Goal: Navigation & Orientation: Find specific page/section

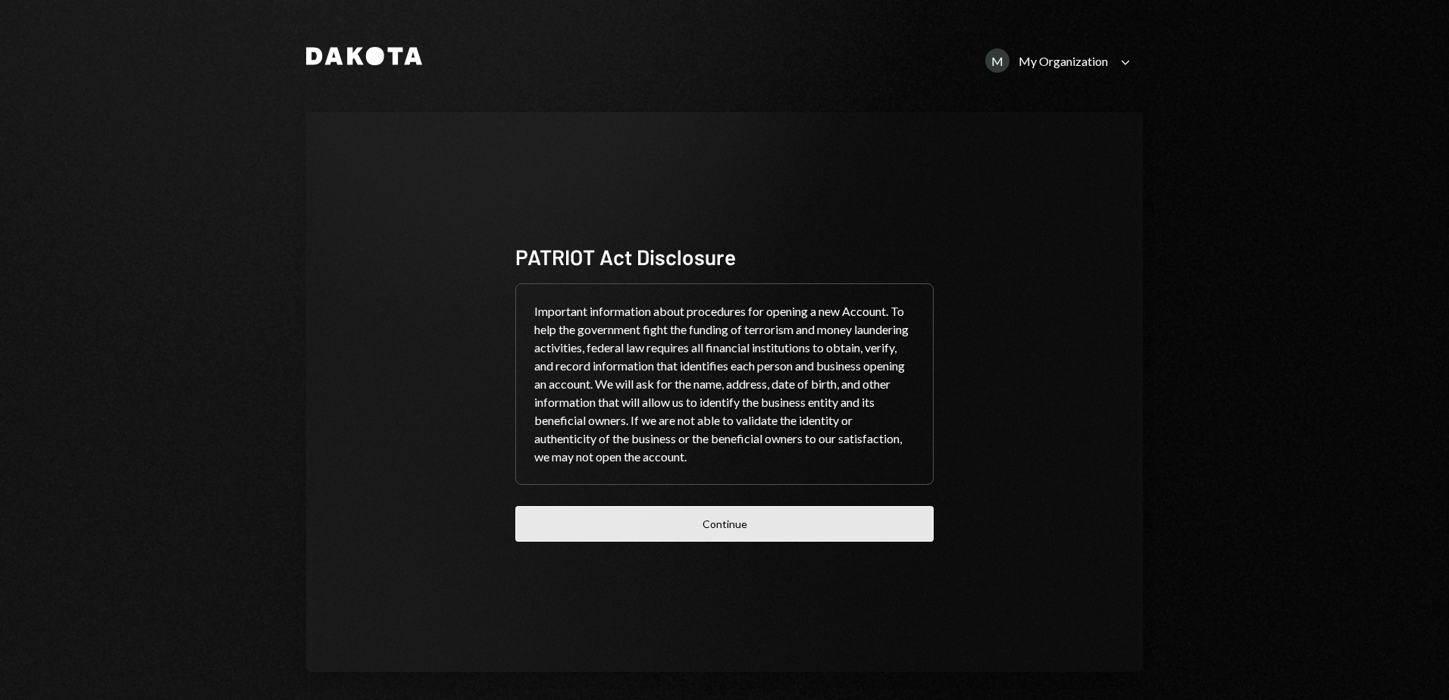
click at [764, 533] on button "Continue" at bounding box center [724, 524] width 418 height 36
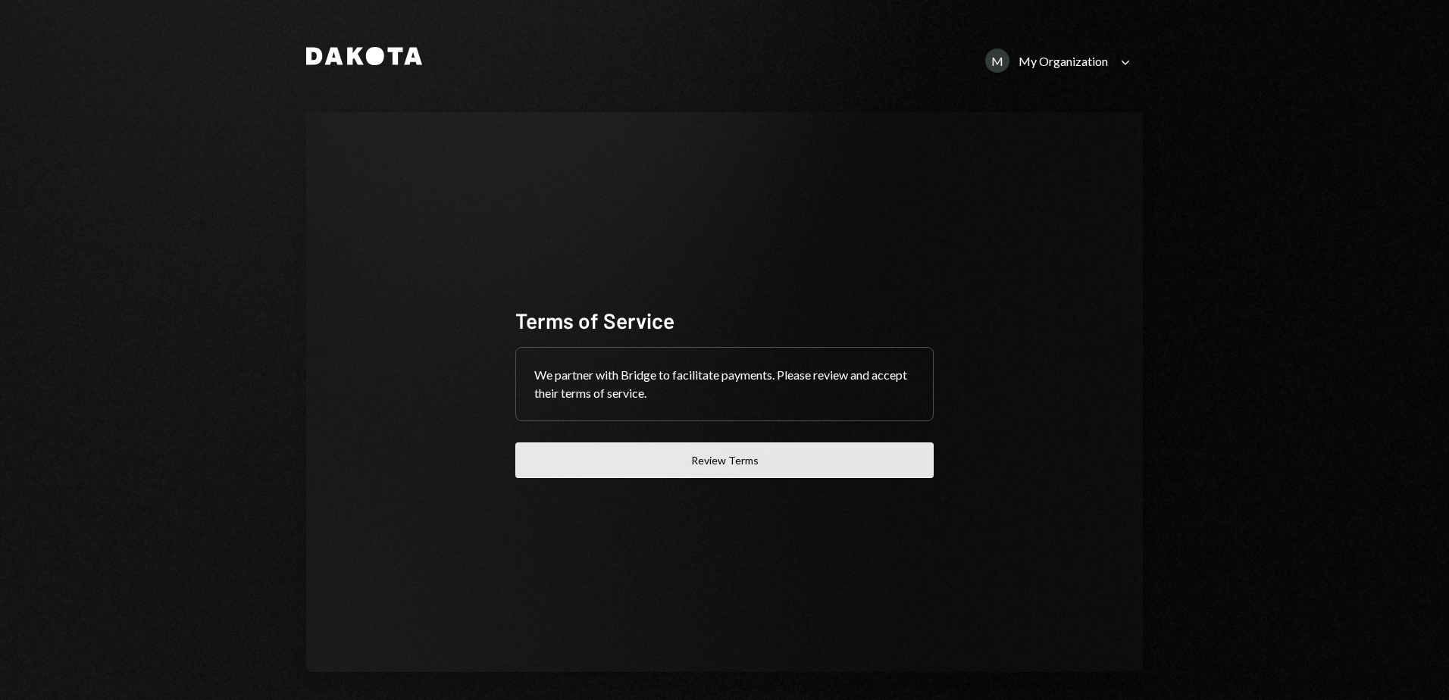
click at [782, 463] on button "Review Terms" at bounding box center [724, 461] width 418 height 36
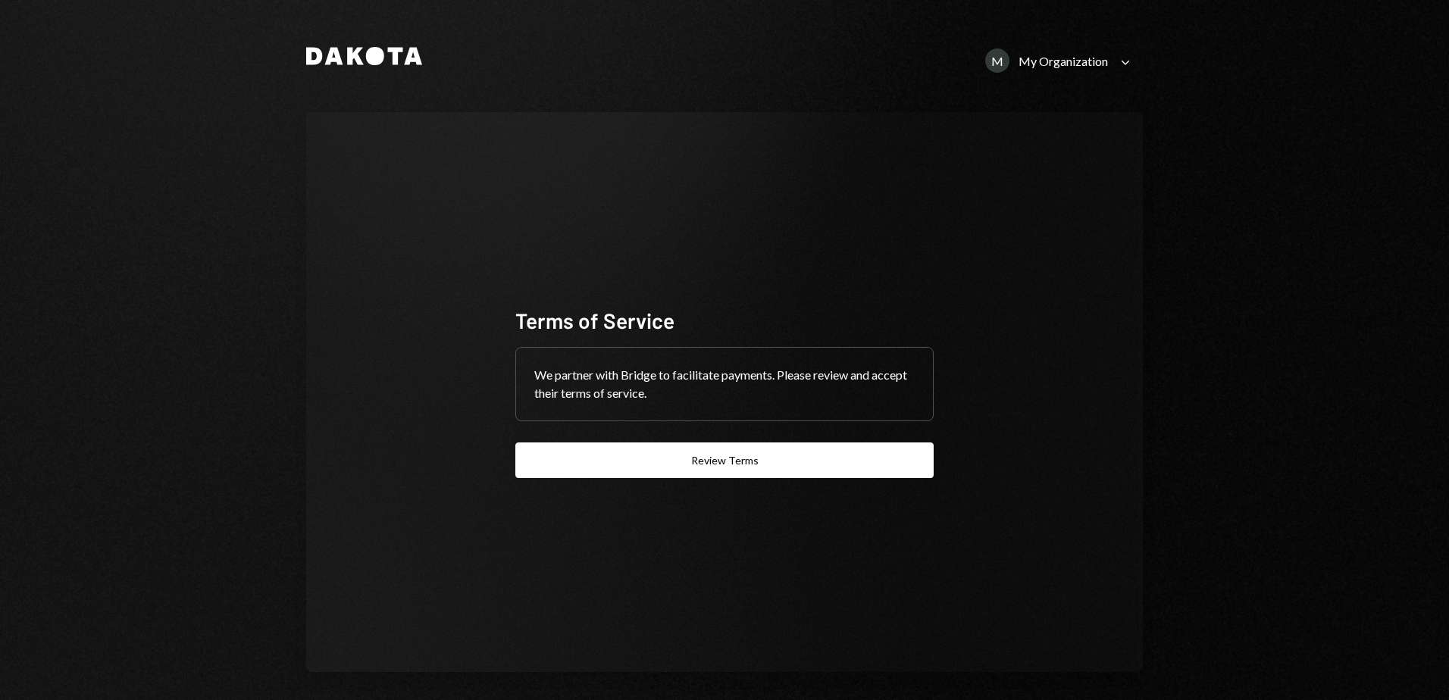
click at [1122, 67] on icon "Caret Down" at bounding box center [1125, 62] width 17 height 17
click at [1043, 158] on div "ONDO FOUNDATION" at bounding box center [1045, 158] width 153 height 13
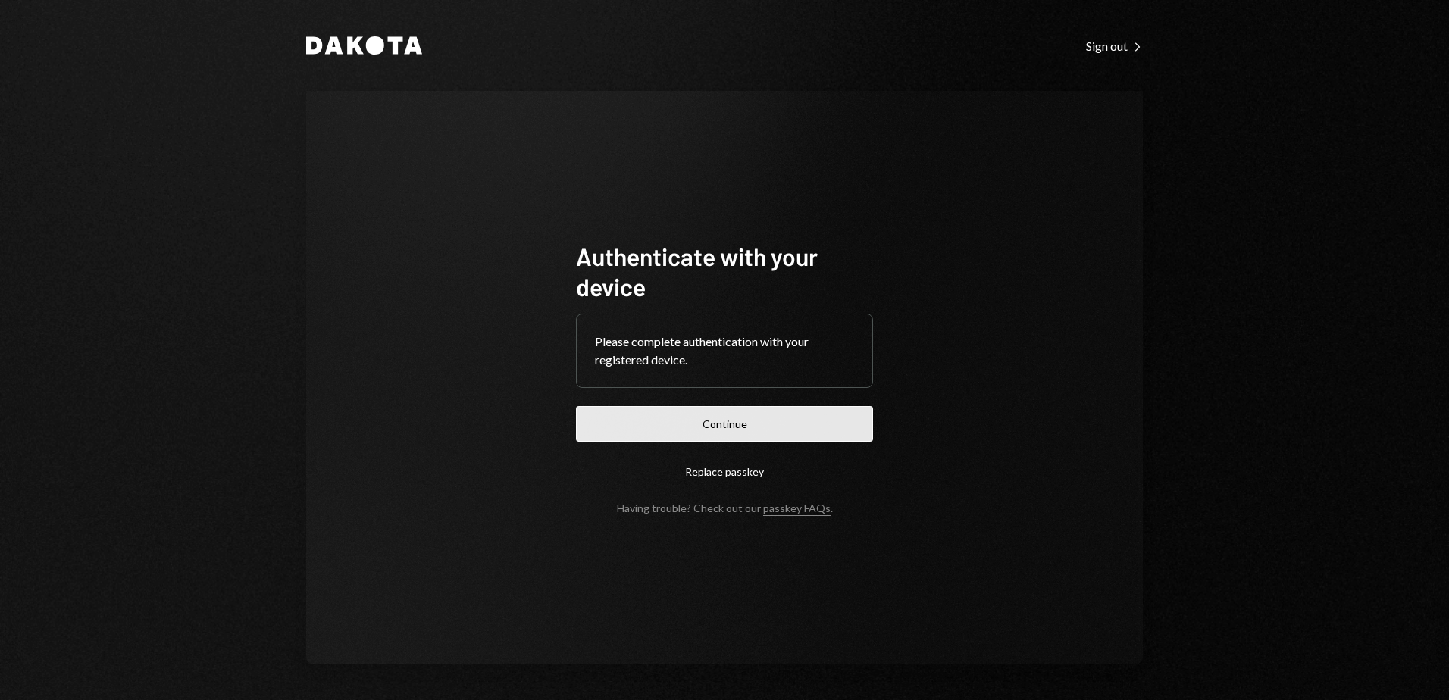
click at [799, 432] on button "Continue" at bounding box center [724, 424] width 297 height 36
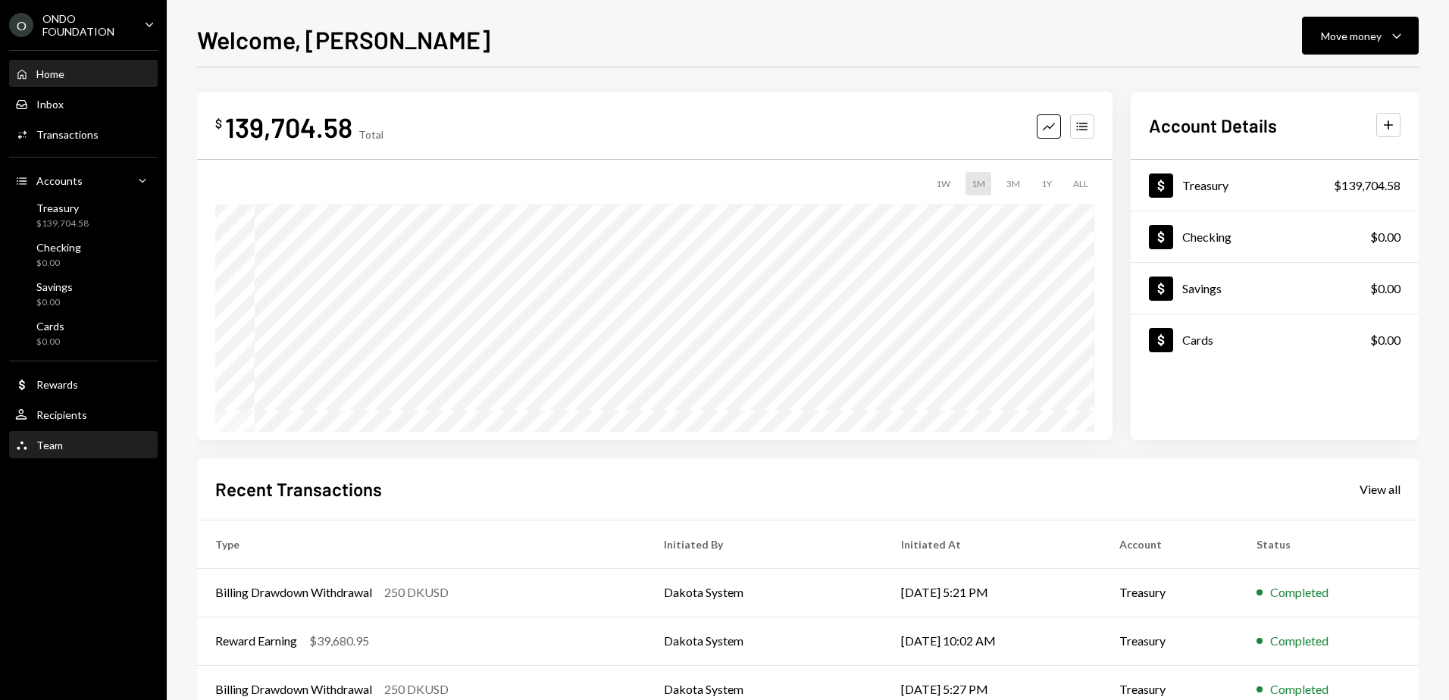
click at [60, 445] on div "Team" at bounding box center [49, 445] width 27 height 13
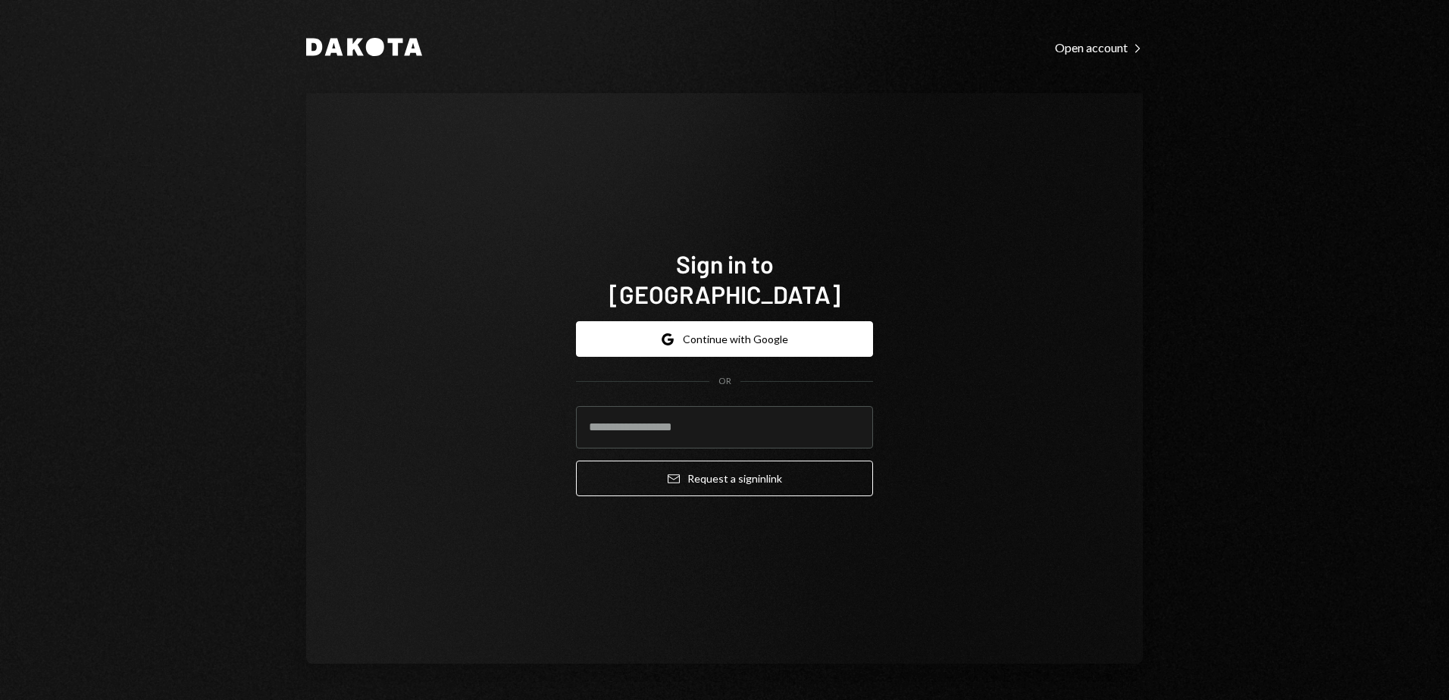
type input "**********"
